Goal: Transaction & Acquisition: Purchase product/service

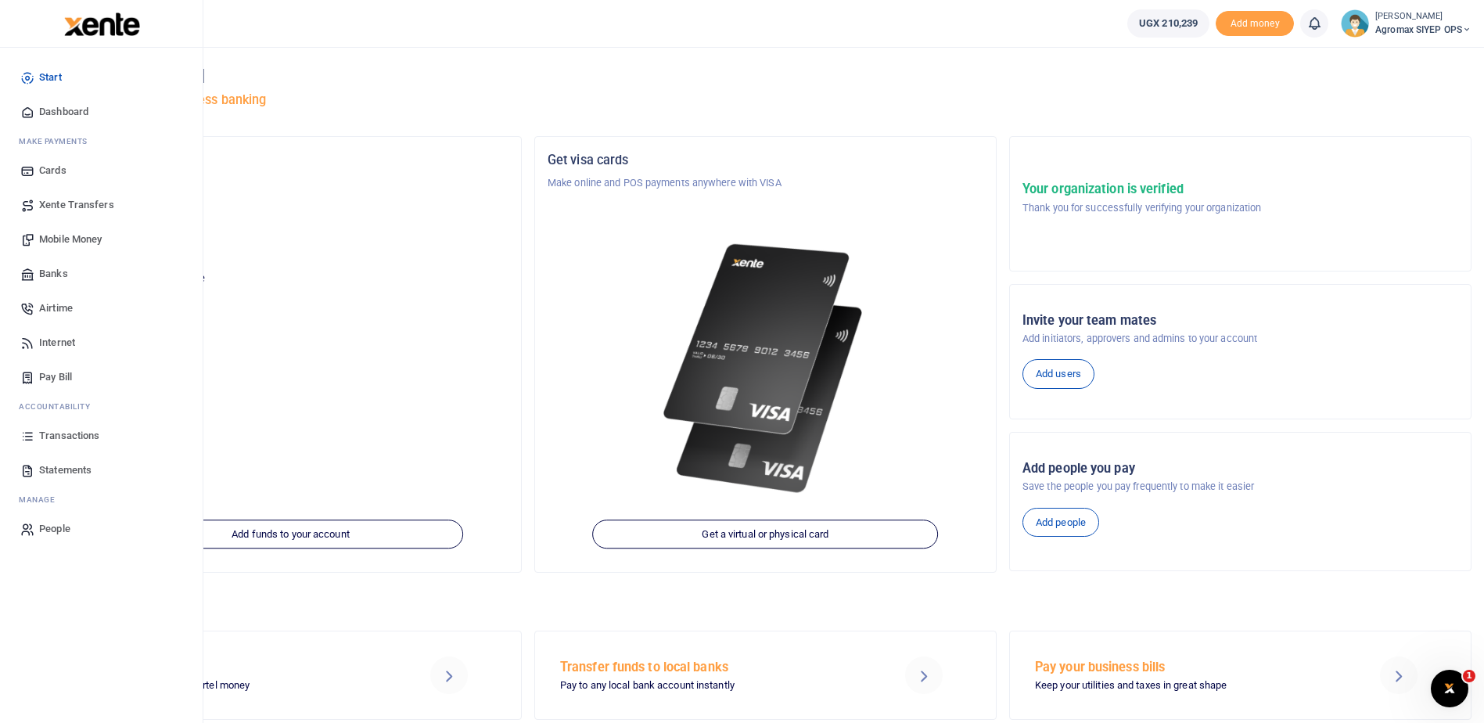
click at [64, 239] on span "Mobile Money" at bounding box center [70, 240] width 63 height 16
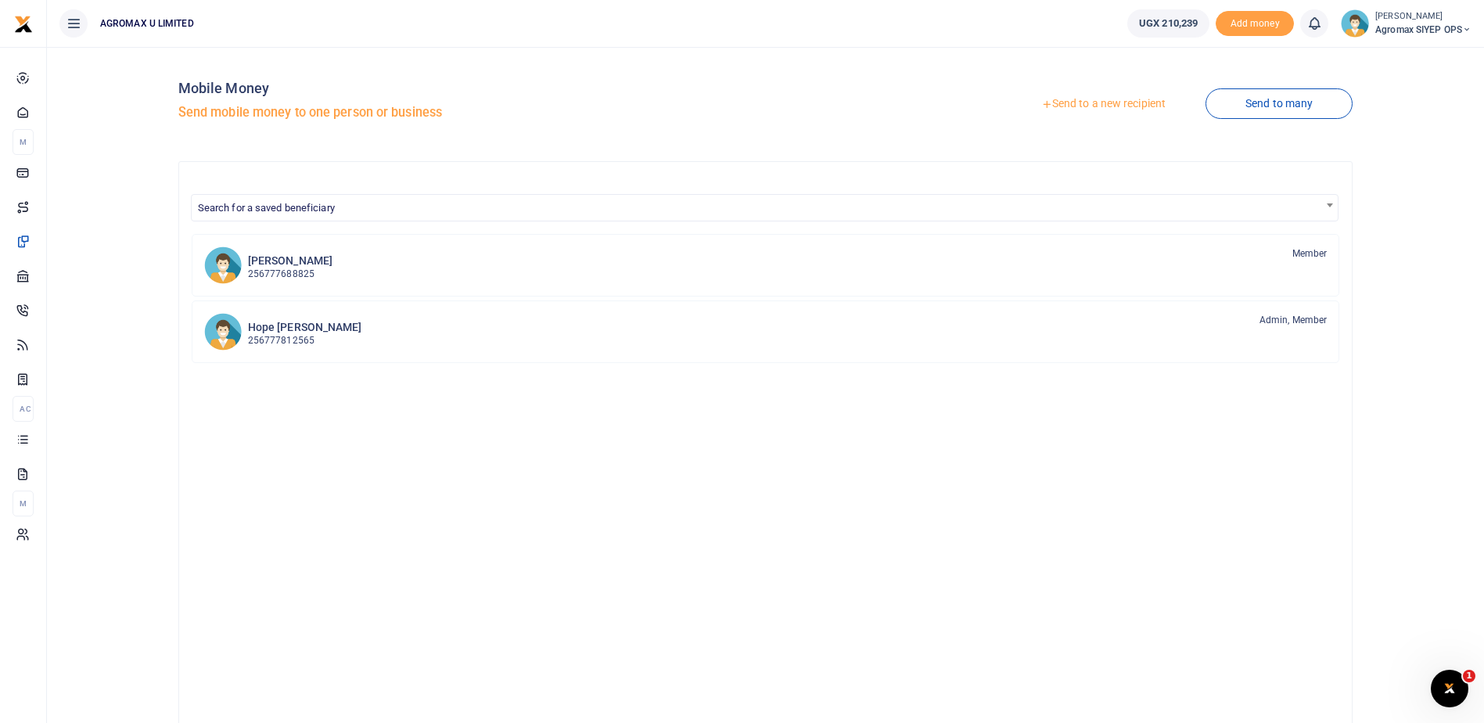
click at [1092, 104] on link "Send to a new recipient" at bounding box center [1104, 104] width 204 height 28
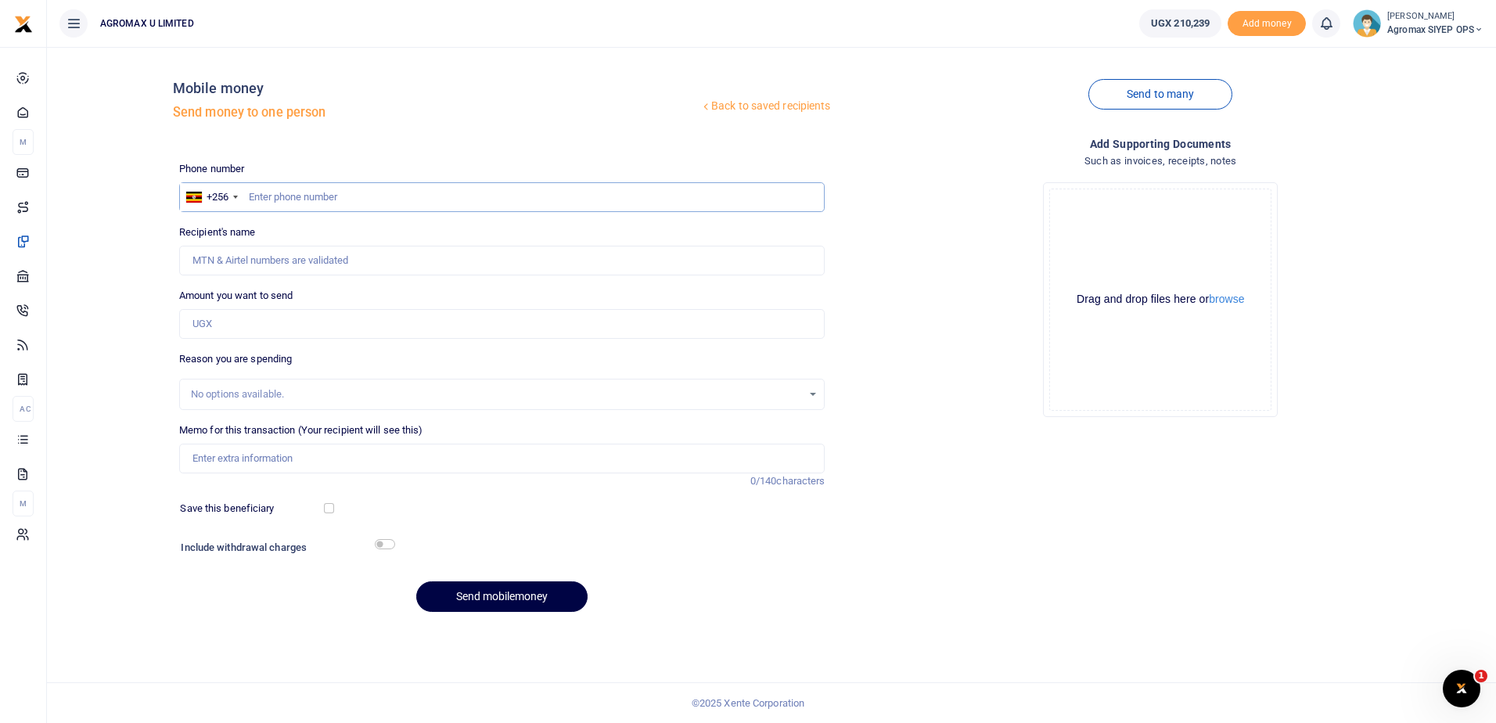
click at [271, 198] on input "text" at bounding box center [502, 197] width 646 height 30
type input "4"
type input "751457167"
click at [234, 320] on input "Amount you want to send" at bounding box center [502, 324] width 646 height 30
type input "Peter Eteku"
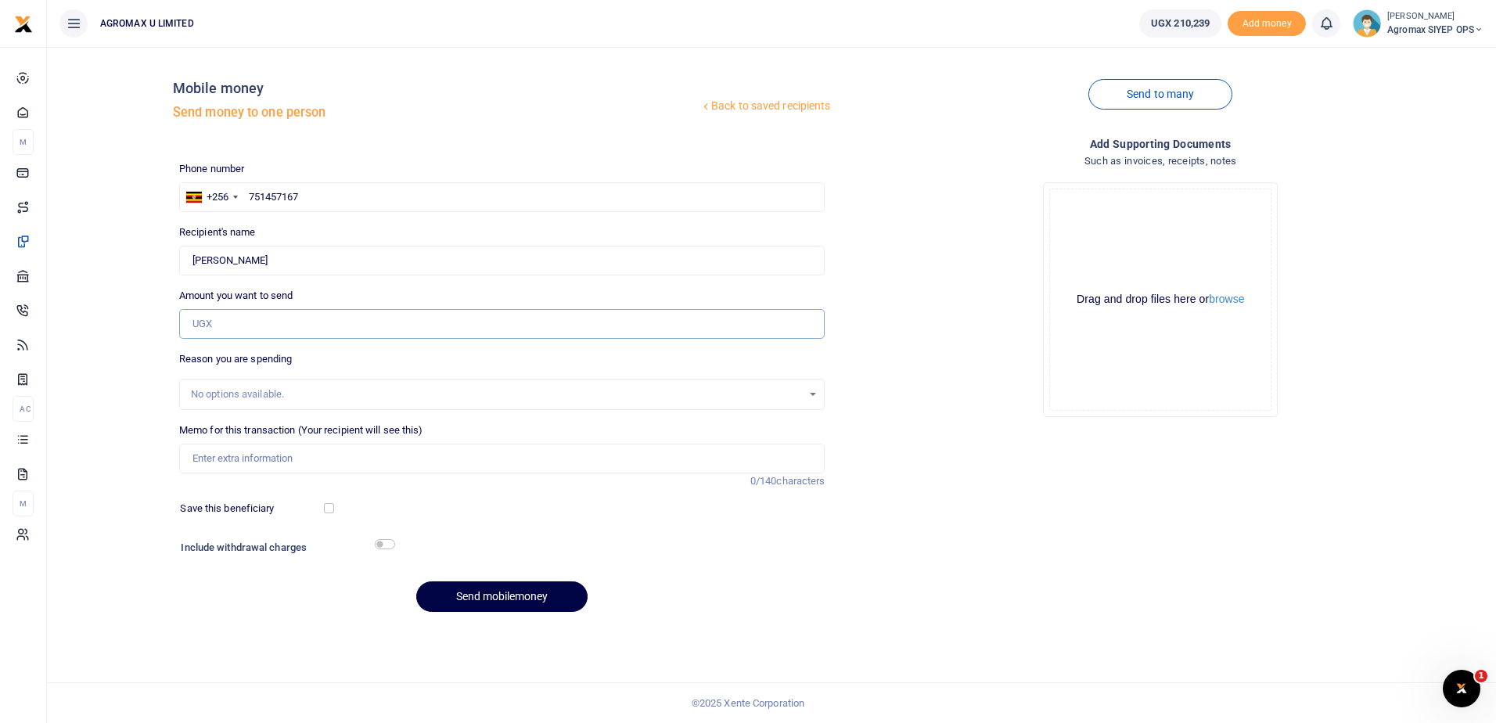
click at [234, 320] on input "Amount you want to send" at bounding box center [502, 324] width 646 height 30
type input "t"
type input "0"
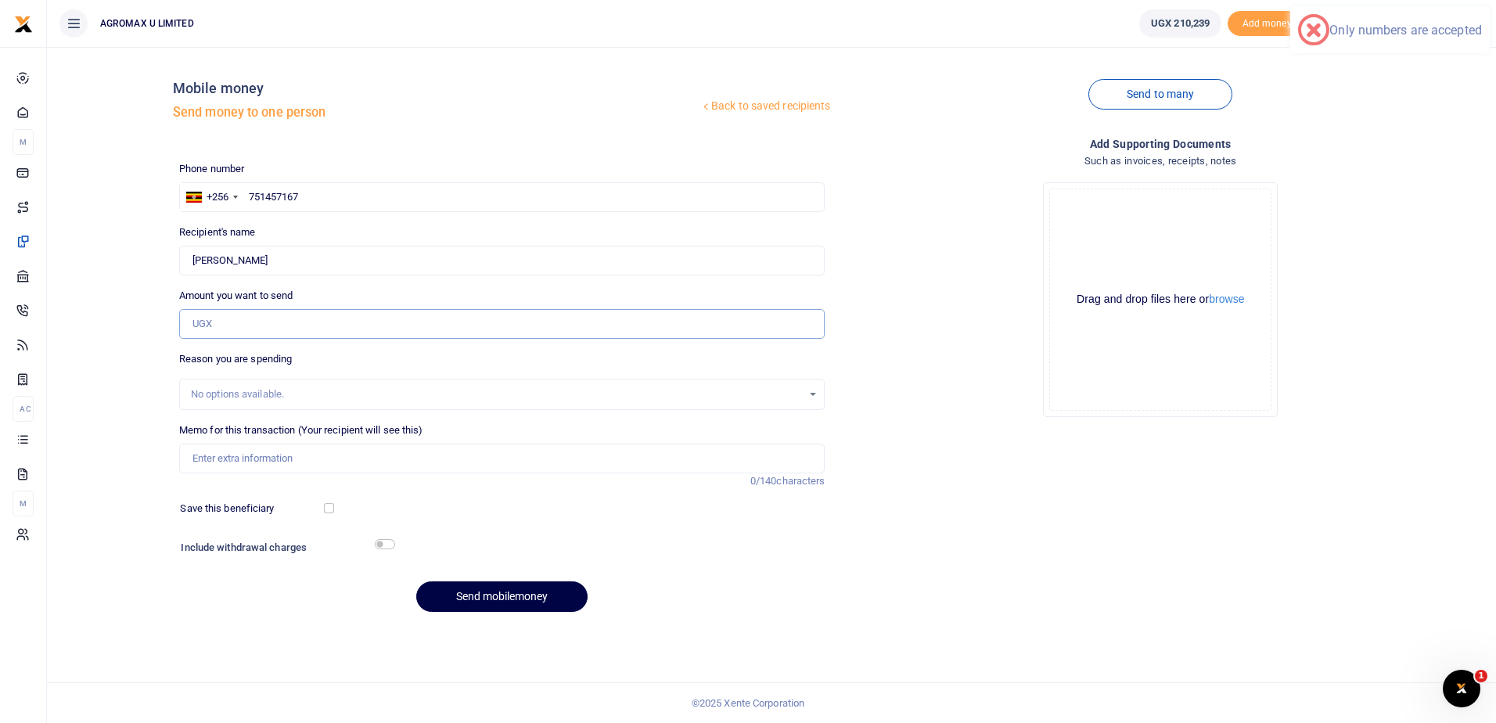
type input "0"
type input "50,000"
click at [236, 462] on input "Memo for this transaction (Your recipient will see this)" at bounding box center [502, 459] width 646 height 30
type input "t"
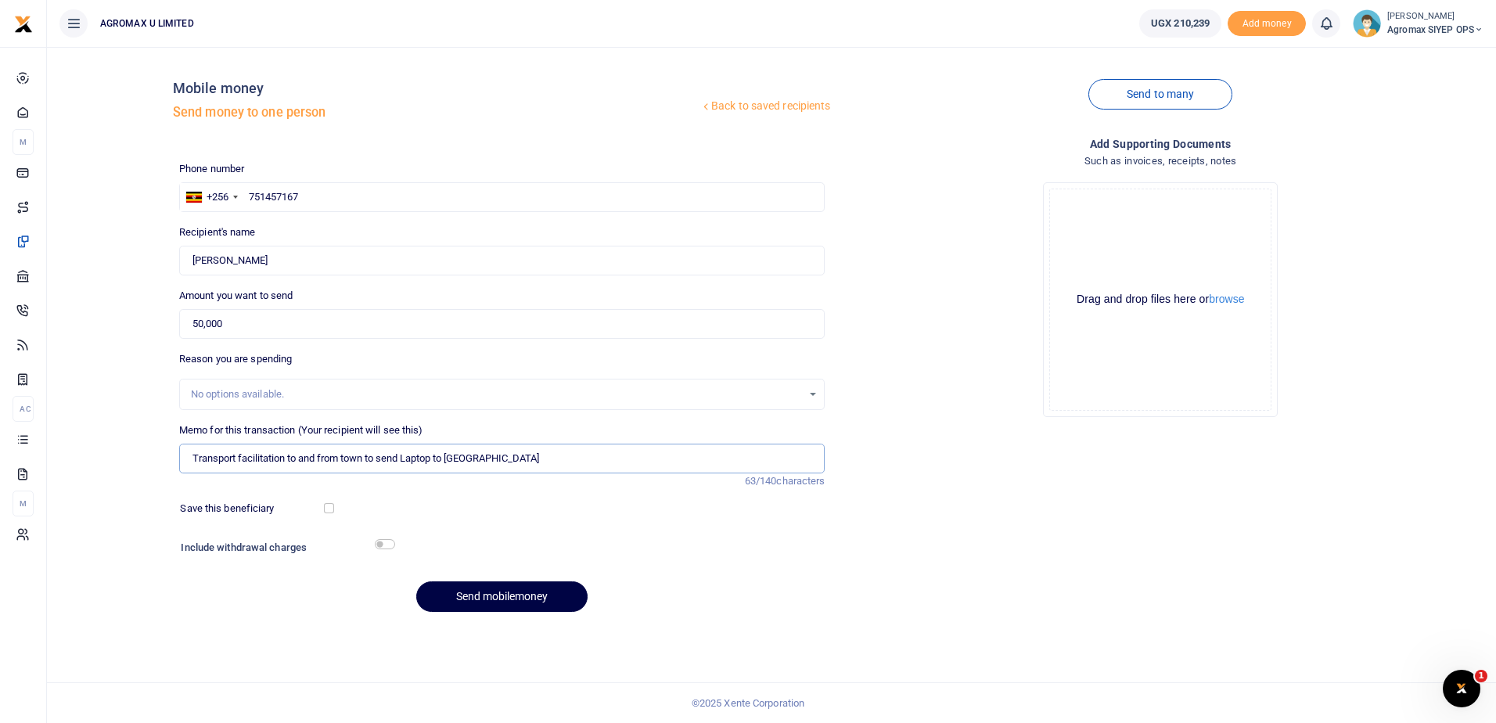
type input "Transport facilitation to and from town to send Laptop to Gulu"
click at [279, 264] on input "Found" at bounding box center [502, 261] width 646 height 30
type input "P"
type input "Madella Shaban"
click at [484, 591] on button "Send mobilemoney" at bounding box center [501, 596] width 171 height 31
